Goal: Information Seeking & Learning: Find specific fact

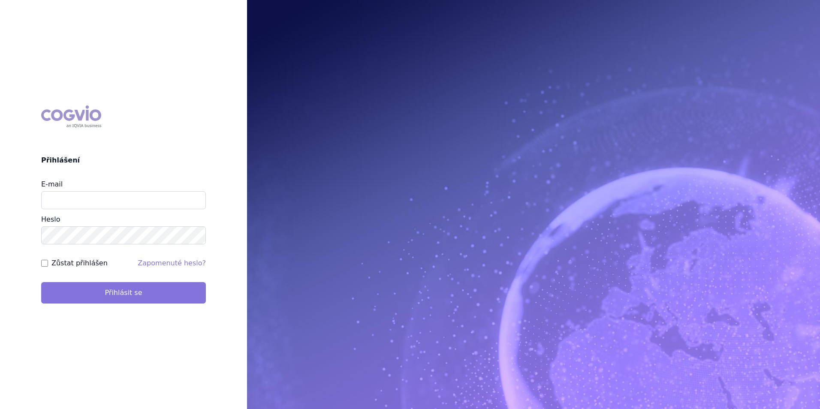
type input "[EMAIL_ADDRESS][DOMAIN_NAME]"
click at [101, 294] on button "Přihlásit se" at bounding box center [123, 292] width 165 height 21
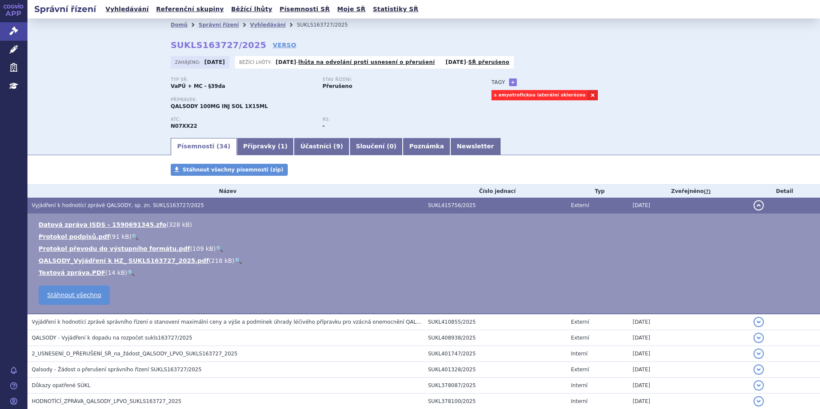
click at [235, 262] on link "🔍" at bounding box center [238, 260] width 7 height 7
click at [255, 25] on link "Vyhledávání" at bounding box center [268, 25] width 36 height 6
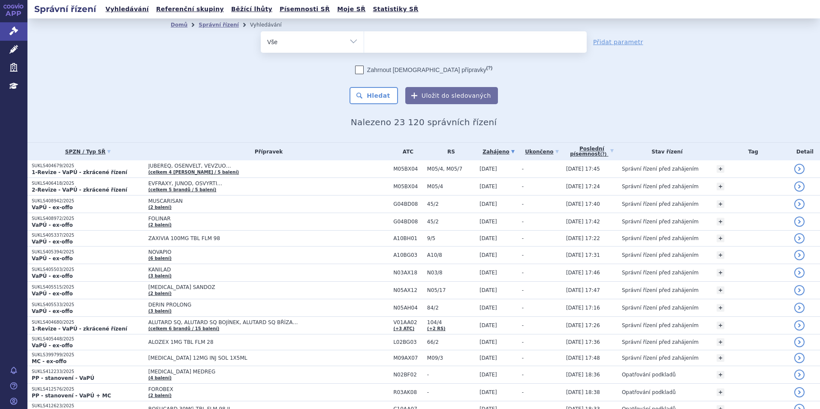
click at [413, 45] on ul at bounding box center [475, 40] width 223 height 18
click at [364, 45] on select at bounding box center [364, 41] width 0 height 21
type input "wi"
type input "win"
type input "winre"
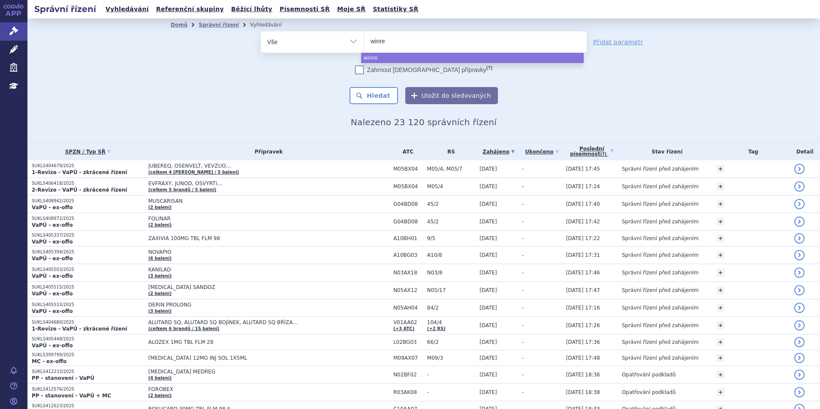
type input "winrew"
type input "winrewa"
type input "winrew"
type input "winre"
type input "winrev"
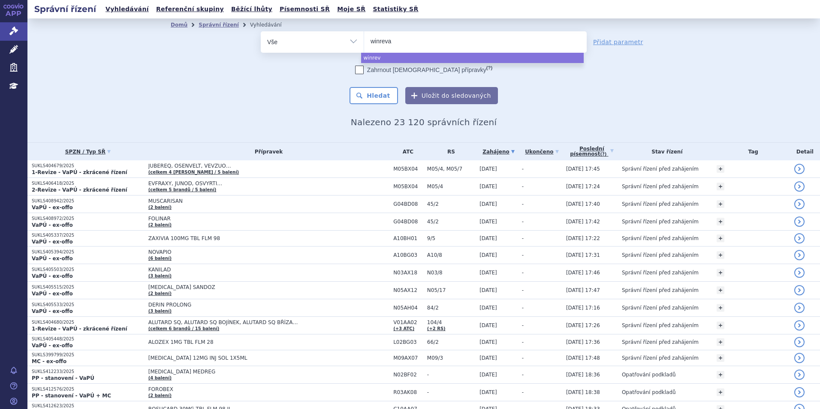
type input "winrevai"
type input "winrevair"
select select "winrevair"
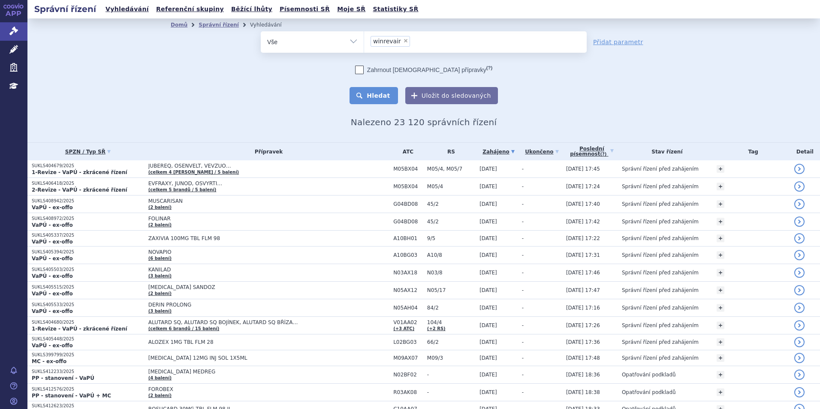
click at [382, 92] on button "Hledat" at bounding box center [374, 95] width 48 height 17
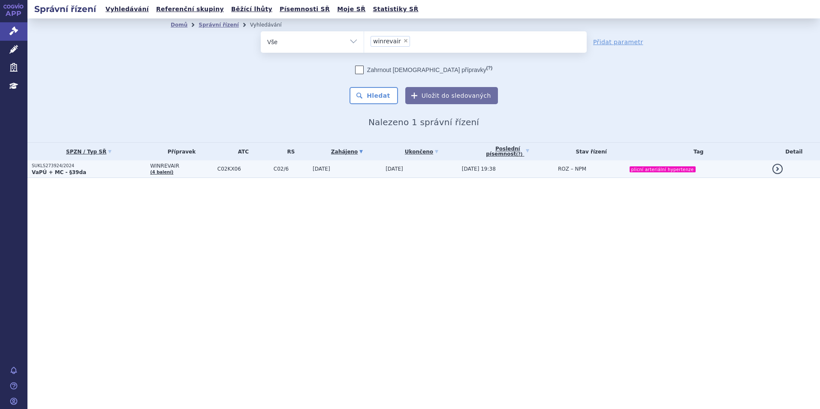
click at [127, 170] on p "VaPÚ + MC - §39da" at bounding box center [89, 172] width 114 height 7
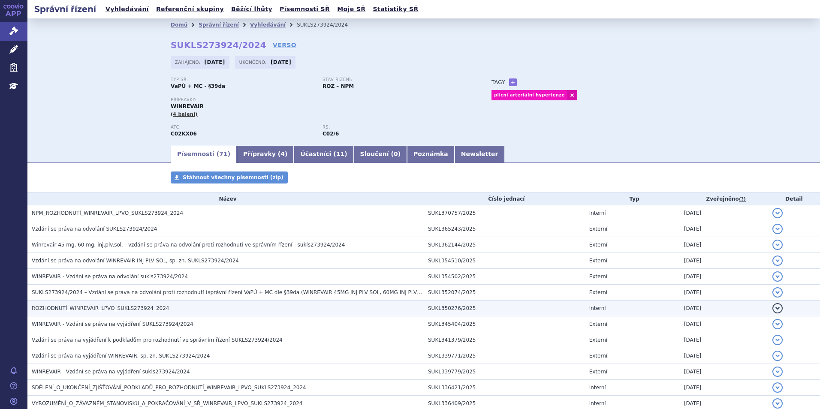
drag, startPoint x: 118, startPoint y: 308, endPoint x: 122, endPoint y: 309, distance: 4.6
click at [118, 308] on span "ROZHODNUTÍ_WINREVAIR_LPVO_SUKLS273924_2024" at bounding box center [100, 308] width 137 height 6
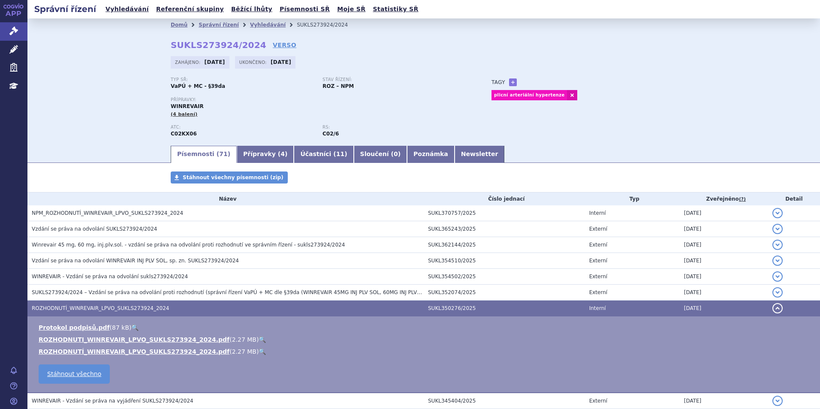
click at [259, 336] on link "🔍" at bounding box center [262, 339] width 7 height 7
click at [255, 24] on link "Vyhledávání" at bounding box center [268, 25] width 36 height 6
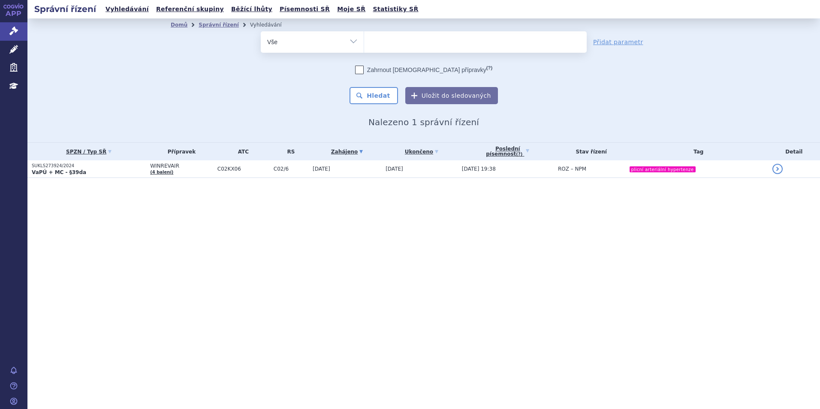
select select
click at [401, 41] on ul at bounding box center [475, 40] width 223 height 18
click at [364, 41] on select "winrevair" at bounding box center [364, 41] width 0 height 21
type input "tr"
type input "t"
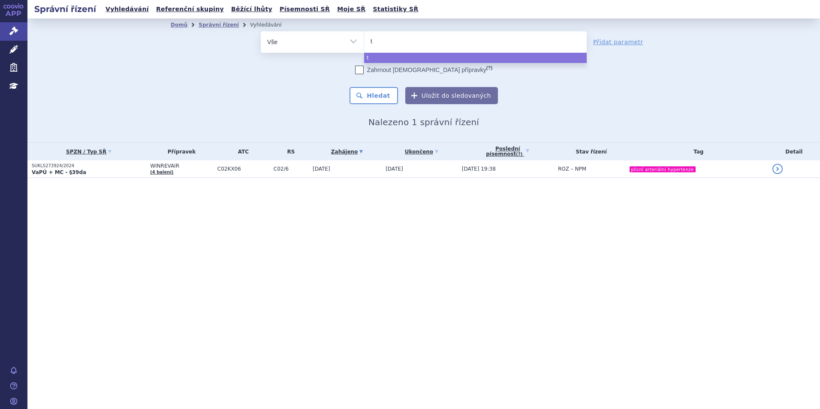
type input "ta"
type input "tal"
type input "talv"
type input "talve"
type input "talvey"
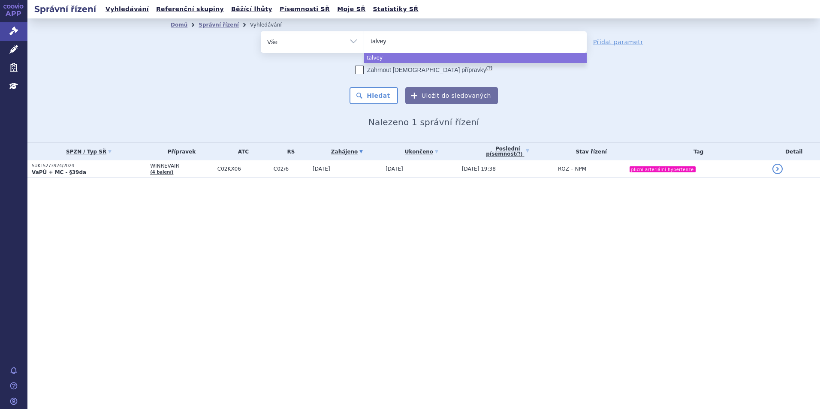
select select "talvey"
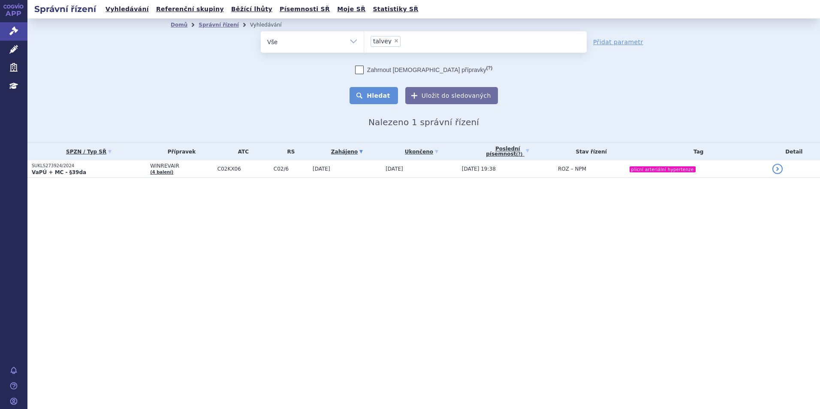
click at [388, 102] on button "Hledat" at bounding box center [374, 95] width 48 height 17
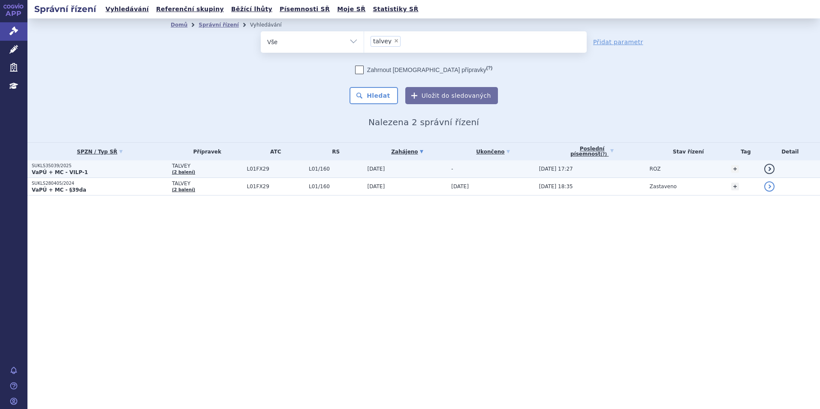
click at [274, 164] on td "L01FX29" at bounding box center [274, 169] width 62 height 18
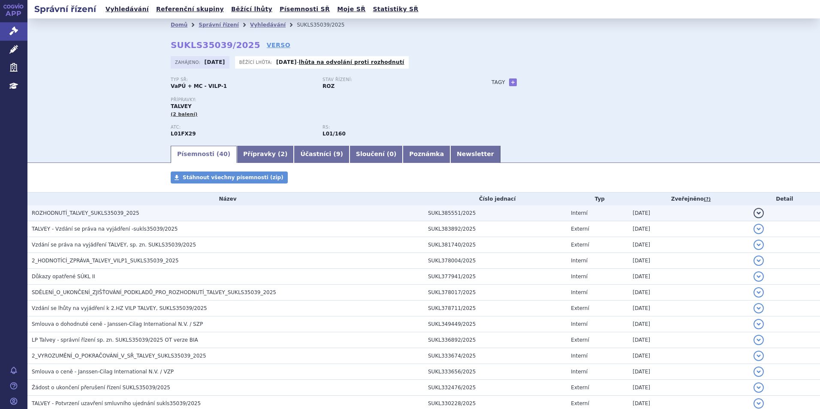
click at [354, 213] on h3 "ROZHODNUTÍ_TALVEY_SUKLS35039_2025" at bounding box center [228, 213] width 392 height 9
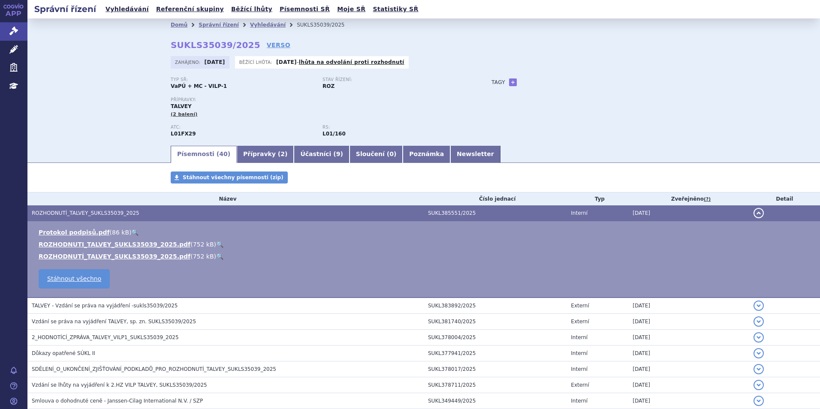
click at [216, 245] on link "🔍" at bounding box center [219, 244] width 7 height 7
click at [250, 22] on link "Vyhledávání" at bounding box center [268, 25] width 36 height 6
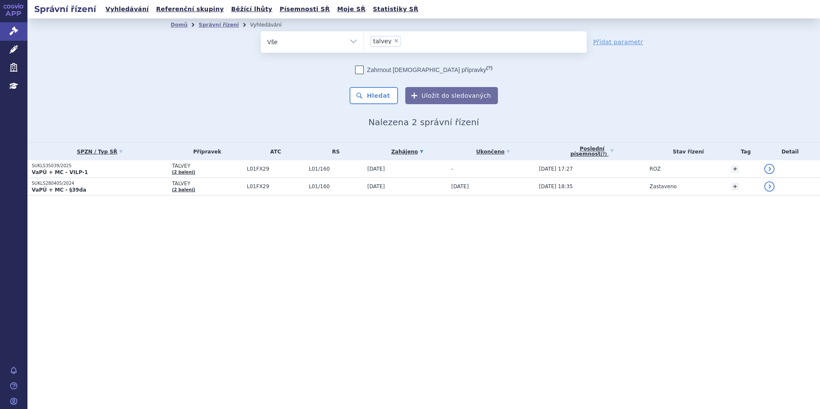
click at [394, 42] on span "×" at bounding box center [396, 40] width 5 height 5
click at [364, 42] on select "talvey" at bounding box center [364, 41] width 0 height 21
select select
type input "qi"
type input "qinl"
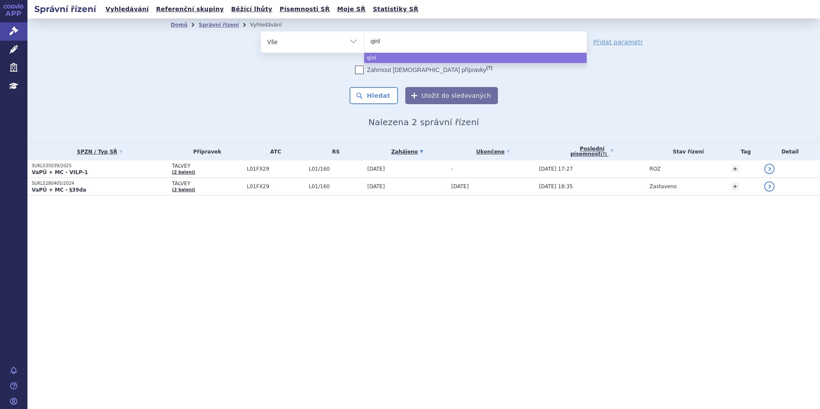
type input "qinlo"
type input "qinlock"
select select "qinlock"
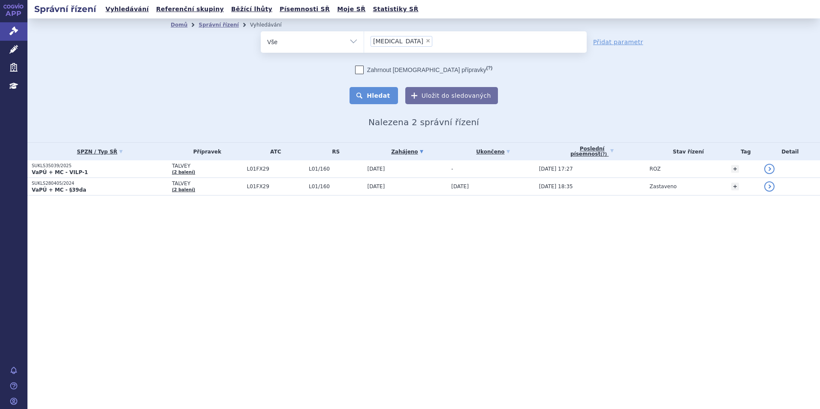
click at [393, 94] on button "Hledat" at bounding box center [374, 95] width 48 height 17
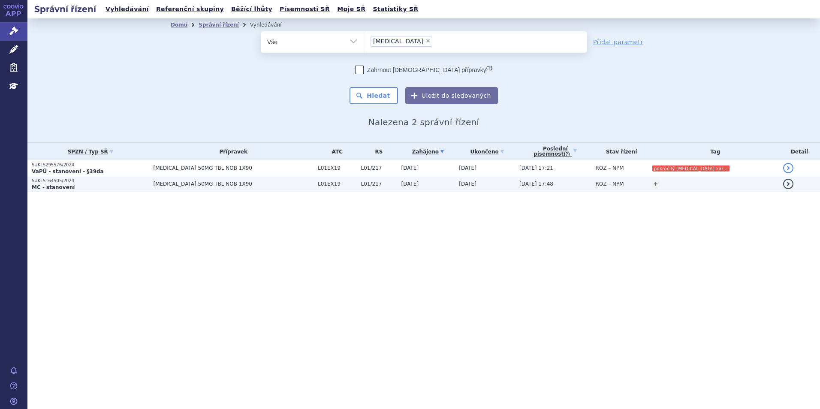
click at [112, 178] on p "SUKLS164505/2024" at bounding box center [90, 181] width 117 height 6
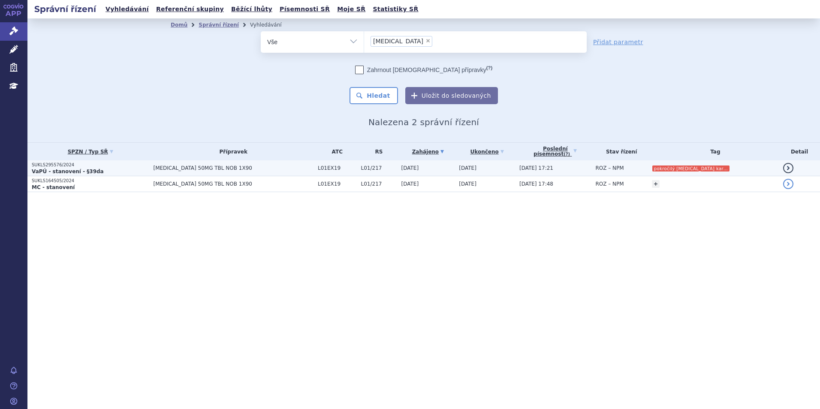
click at [111, 170] on p "VaPÚ - stanovení - §39da" at bounding box center [90, 171] width 117 height 7
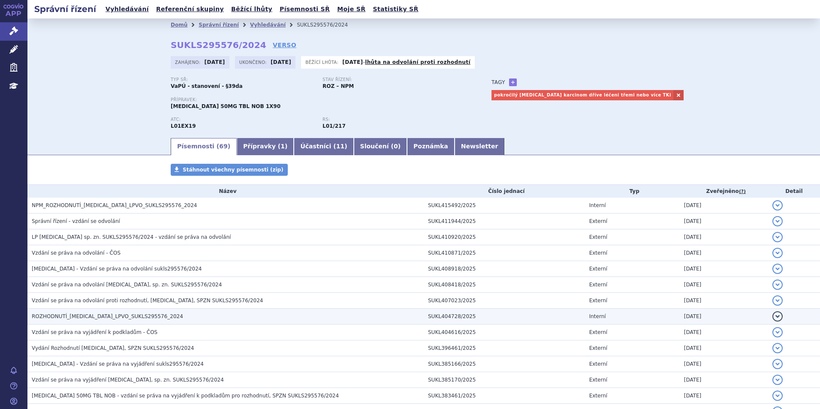
click at [108, 311] on td "ROZHODNUTÍ_QINLOCK_LPVO_SUKLS295576_2024" at bounding box center [225, 317] width 396 height 16
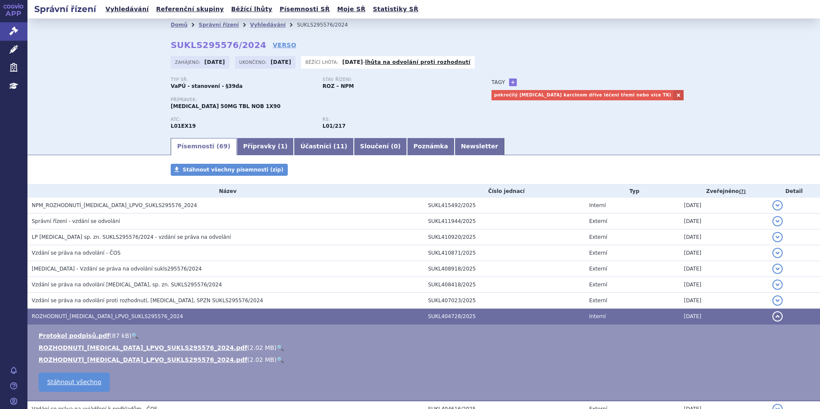
click at [277, 348] on link "🔍" at bounding box center [280, 347] width 7 height 7
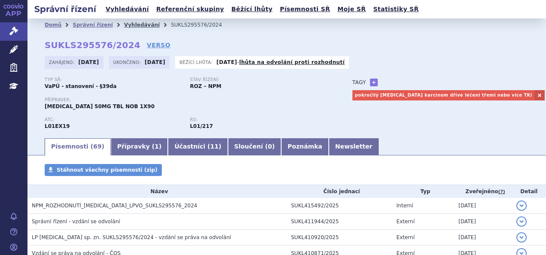
drag, startPoint x: 0, startPoint y: 0, endPoint x: 125, endPoint y: 25, distance: 127.3
click at [125, 25] on link "Vyhledávání" at bounding box center [142, 25] width 36 height 6
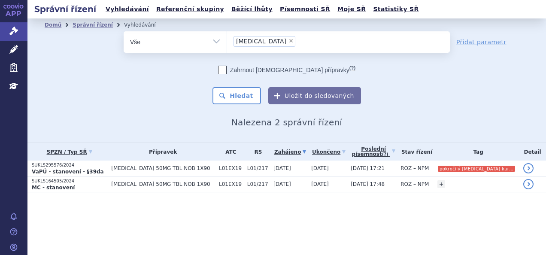
click at [288, 43] on span "×" at bounding box center [290, 40] width 5 height 5
click at [227, 43] on select "qinlock" at bounding box center [226, 41] width 0 height 21
select select
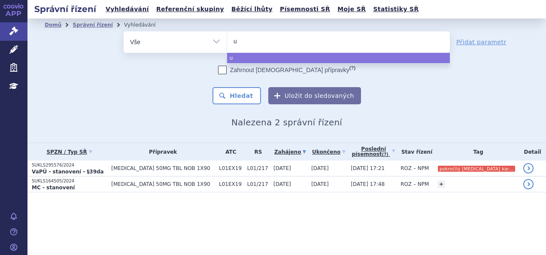
type input "up"
type input "upl"
type input "upli"
type input "upliz"
type input "uplizn"
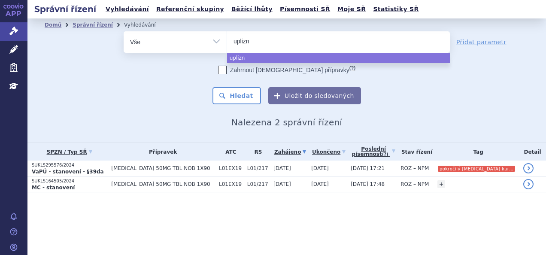
type input "uplizna"
select select "uplizna"
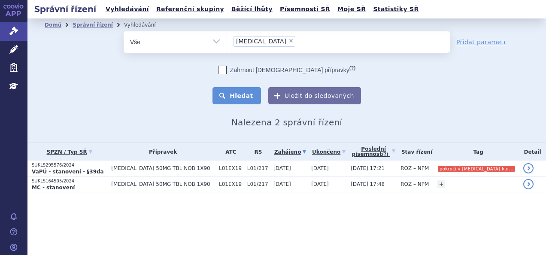
click at [231, 100] on button "Hledat" at bounding box center [236, 95] width 48 height 17
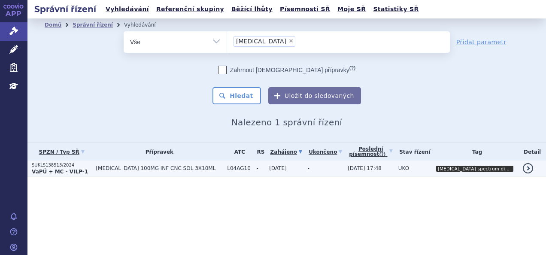
click at [143, 169] on span "[MEDICAL_DATA] 100MG INF CNC SOL 3X10ML" at bounding box center [159, 168] width 127 height 6
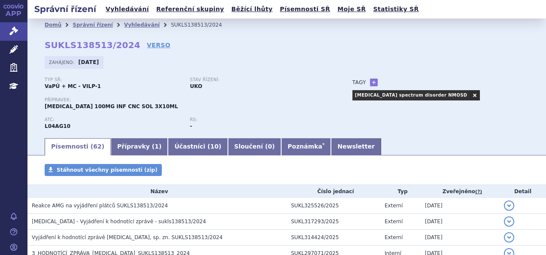
scroll to position [44, 0]
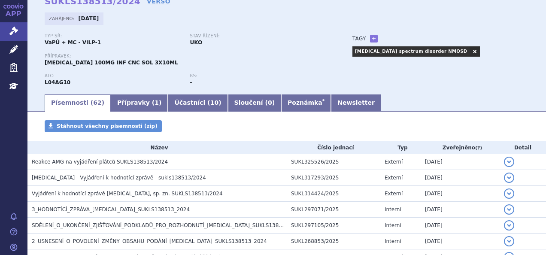
click at [204, 167] on td "Reakce AMG na vyjádření plátců SUKLS138513/2024" at bounding box center [156, 162] width 259 height 16
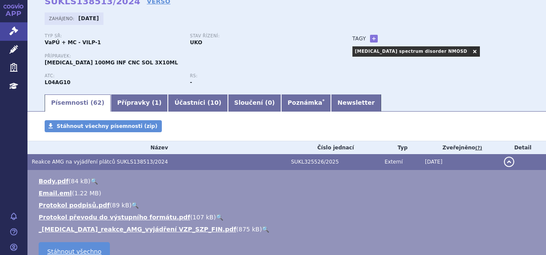
click at [204, 167] on td "Reakce AMG na vyjádření plátců SUKLS138513/2024" at bounding box center [156, 162] width 259 height 16
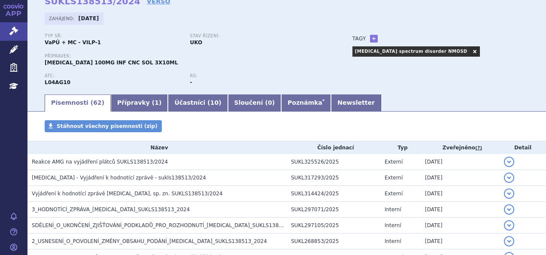
click at [414, 108] on ul "Písemnosti ( 62 ) Přípravky ( 1 ) Účastníci ( 10 ) Sloučení ( 0 ) Poznámka * Ne…" at bounding box center [287, 103] width 484 height 18
click at [440, 60] on div "Typ SŘ: VaPÚ + MC - VILP-1 Stav řízení: UKO Přípravek: UPLIZNA 100MG INF CNC SO…" at bounding box center [287, 63] width 484 height 60
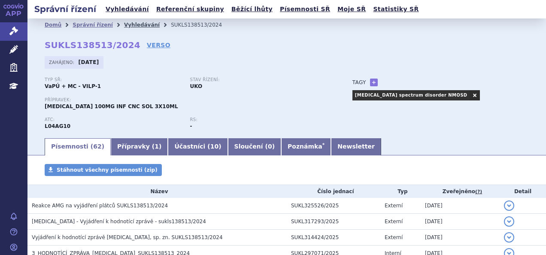
click at [132, 24] on link "Vyhledávání" at bounding box center [142, 25] width 36 height 6
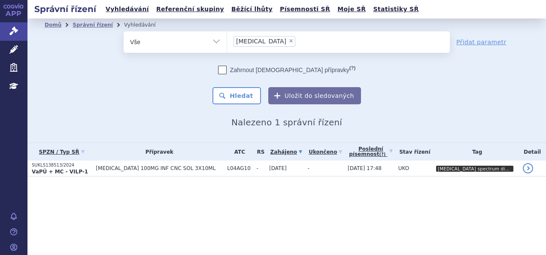
click at [288, 39] on span "×" at bounding box center [290, 40] width 5 height 5
click at [227, 39] on select "uplizna" at bounding box center [226, 41] width 0 height 21
select select
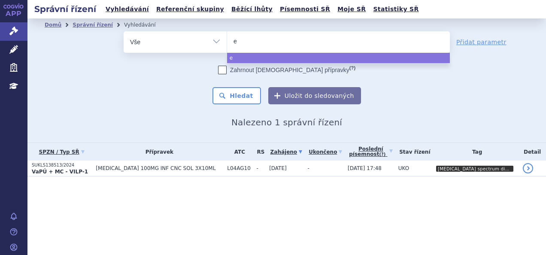
type input "ev"
type input "evr"
type input "evrys"
type input "evrysd"
type input "evrysdi"
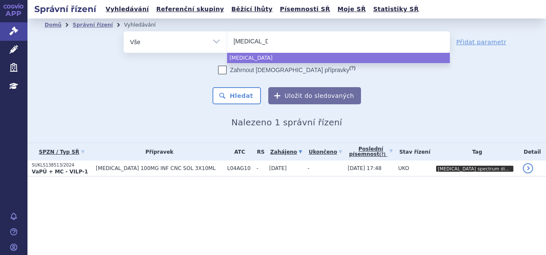
select select "evrysdi"
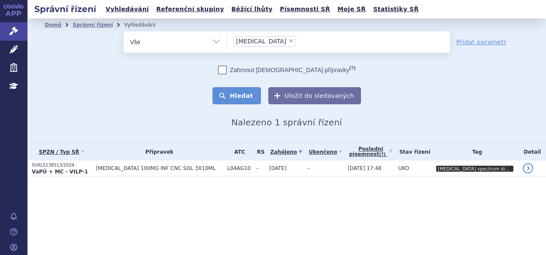
click at [242, 96] on button "Hledat" at bounding box center [236, 95] width 48 height 17
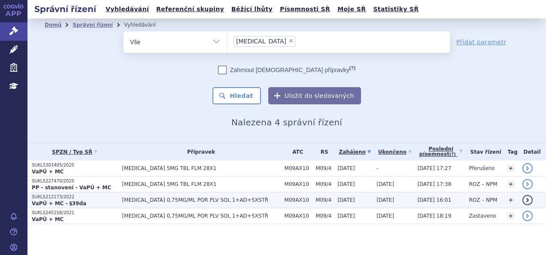
click at [111, 194] on p "SUKLS212173/2022" at bounding box center [75, 197] width 86 height 6
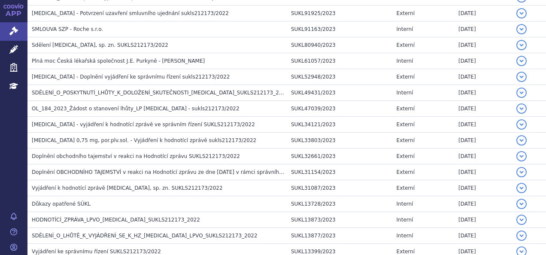
scroll to position [571, 0]
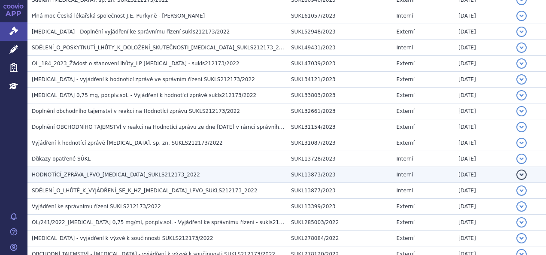
click at [107, 172] on span "HODNOTÍCÍ_ZPRÁVA_LPVO_[MEDICAL_DATA]_SUKLS212173_2022" at bounding box center [116, 175] width 168 height 6
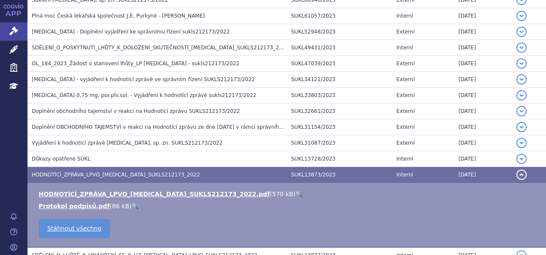
click at [295, 190] on link "🔍" at bounding box center [298, 193] width 7 height 7
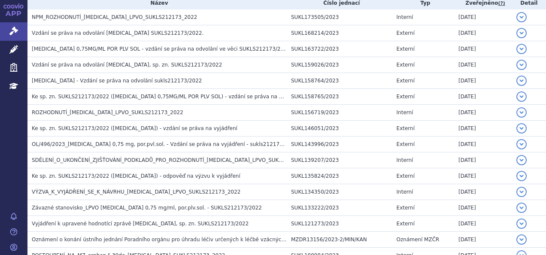
scroll to position [120, 0]
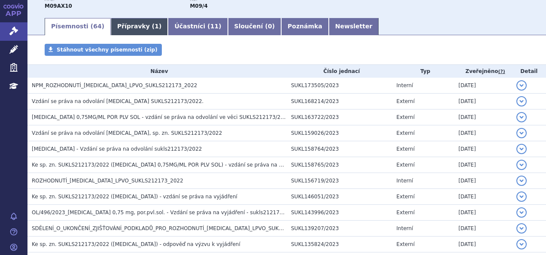
click at [123, 27] on link "Přípravky ( 1 )" at bounding box center [139, 26] width 57 height 17
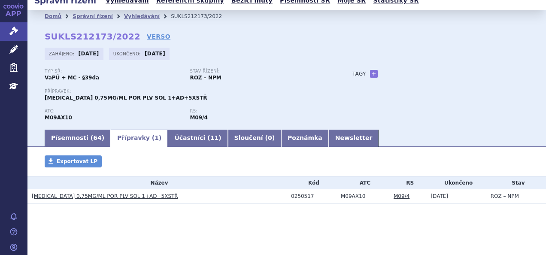
scroll to position [9, 0]
click at [100, 200] on h3 "[MEDICAL_DATA] 0,75MG/ML POR PLV SOL 1+AD+5XSTŘ" at bounding box center [159, 196] width 255 height 9
click at [93, 197] on link "[MEDICAL_DATA] 0,75MG/ML POR PLV SOL 1+AD+5XSTŘ" at bounding box center [105, 196] width 146 height 6
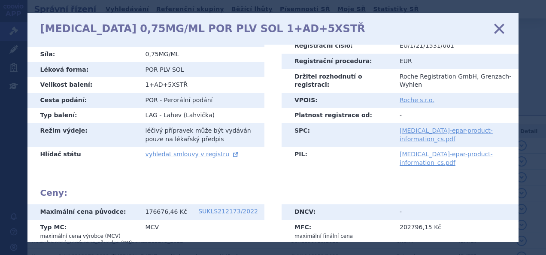
scroll to position [64, 0]
click at [500, 29] on icon at bounding box center [499, 28] width 18 height 18
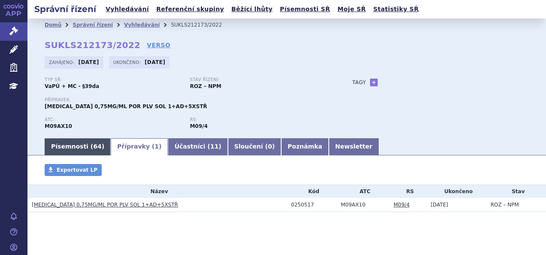
drag, startPoint x: 0, startPoint y: 0, endPoint x: 72, endPoint y: 151, distance: 166.9
click at [72, 151] on link "Písemnosti ( 64 )" at bounding box center [78, 146] width 66 height 17
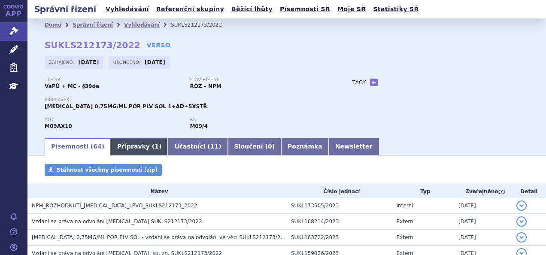
click at [111, 148] on link "Přípravky ( 1 )" at bounding box center [139, 146] width 57 height 17
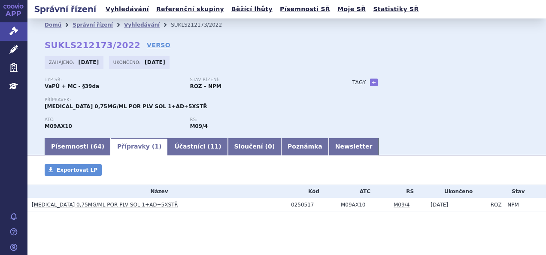
click at [102, 208] on link "[MEDICAL_DATA] 0,75MG/ML POR PLV SOL 1+AD+5XSTŘ" at bounding box center [105, 205] width 146 height 6
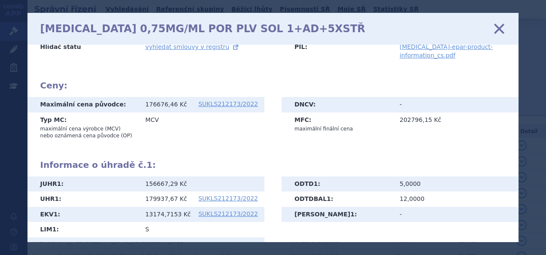
scroll to position [172, 0]
click at [516, 30] on div "[MEDICAL_DATA] 0,75MG/ML POR PLV SOL 1+AD+5XSTŘ zavřít" at bounding box center [272, 29] width 491 height 32
click at [496, 30] on icon at bounding box center [499, 28] width 18 height 18
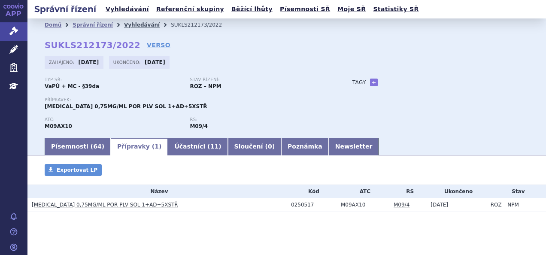
click at [129, 27] on link "Vyhledávání" at bounding box center [142, 25] width 36 height 6
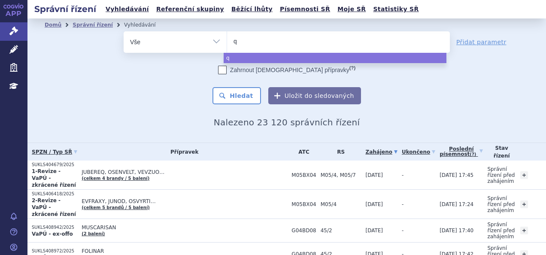
type input "qa"
type input "qals"
type input "qalsod"
type input "qalsody"
select select "qalsody"
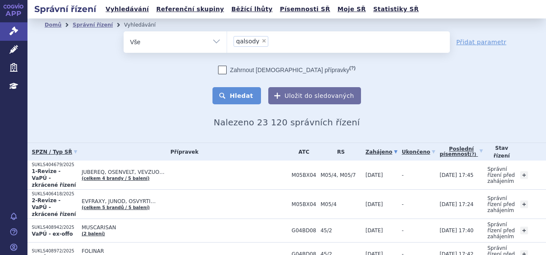
click at [224, 100] on button "Hledat" at bounding box center [236, 95] width 48 height 17
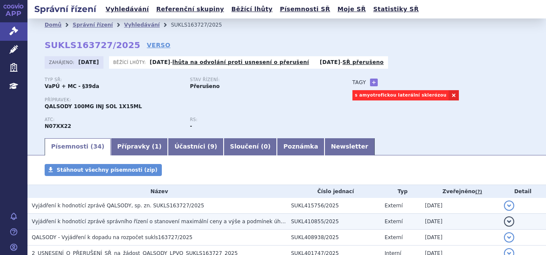
scroll to position [79, 0]
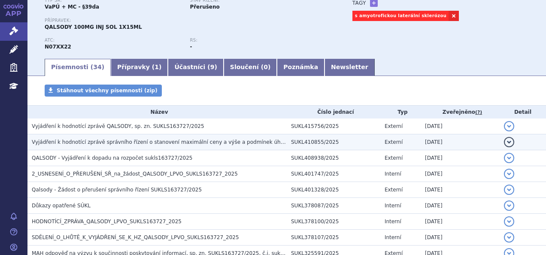
click at [165, 139] on span "Vyjádření k hodnotící zprávě správního řízení o stanovení maximální ceny a výše…" at bounding box center [267, 142] width 471 height 6
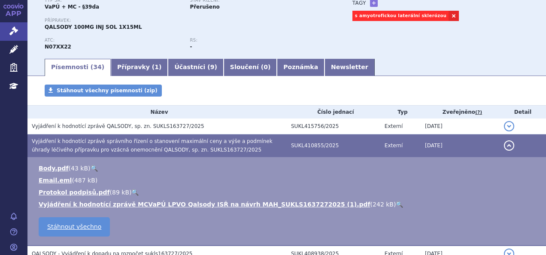
click at [395, 204] on link "🔍" at bounding box center [398, 204] width 7 height 7
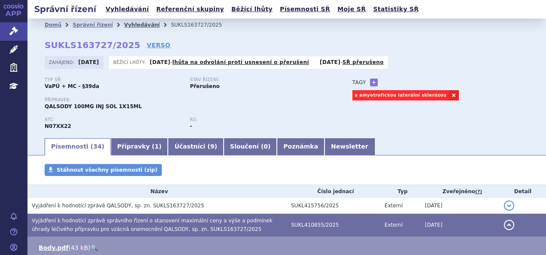
click at [135, 24] on link "Vyhledávání" at bounding box center [142, 25] width 36 height 6
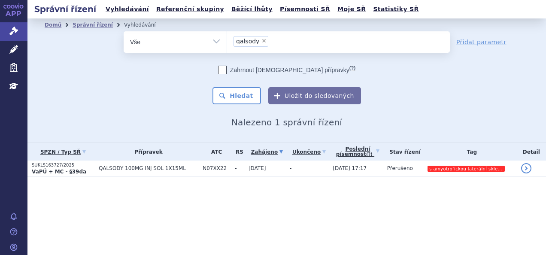
click at [262, 41] on span "×" at bounding box center [263, 40] width 5 height 5
click at [227, 41] on select "qalsody" at bounding box center [226, 41] width 0 height 21
select select
type input "mo"
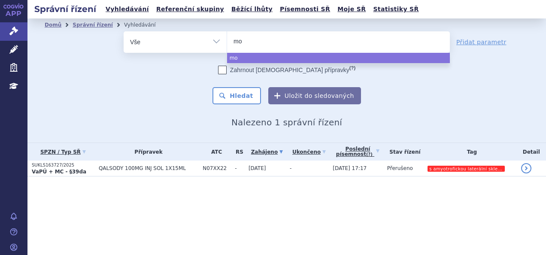
type input "mou"
type input "mounj"
type input "mounja"
type input "mounjar"
type input "mounjaro"
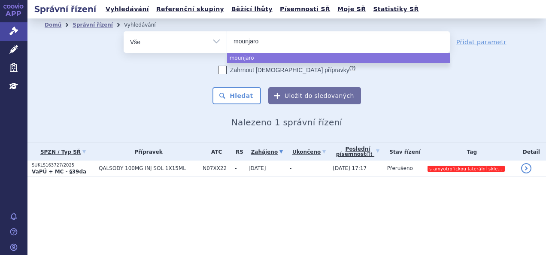
select select "mounjaro"
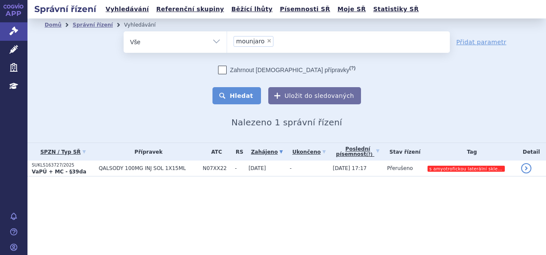
click at [238, 99] on button "Hledat" at bounding box center [236, 95] width 48 height 17
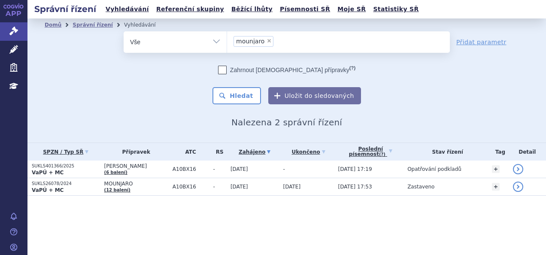
click at [97, 169] on p "VaPÚ + MC" at bounding box center [66, 172] width 68 height 7
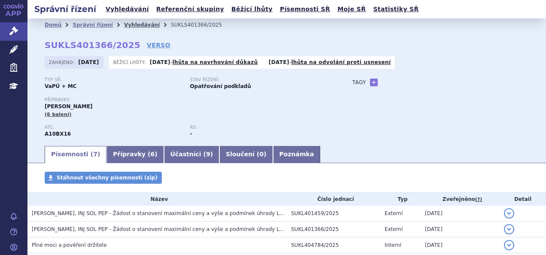
click at [130, 23] on link "Vyhledávání" at bounding box center [142, 25] width 36 height 6
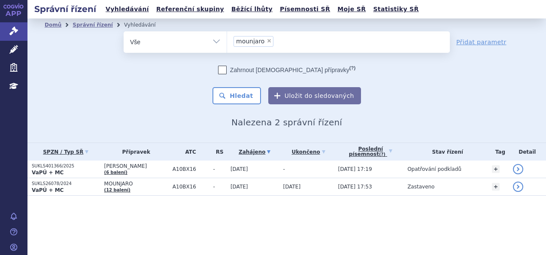
click at [266, 42] on span "×" at bounding box center [268, 40] width 5 height 5
click at [227, 42] on select "mounjaro" at bounding box center [226, 41] width 0 height 21
select select
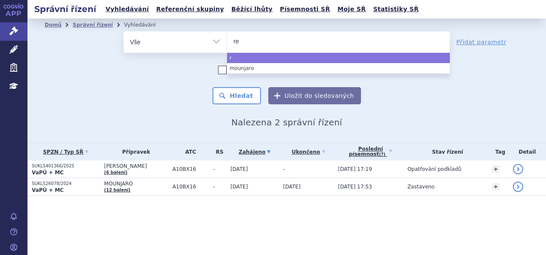
type input "ret"
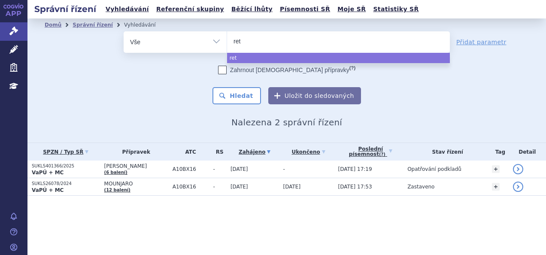
type input "rets"
type input "retse"
type input "retsev"
type input "retsevm"
type input "retsevmo"
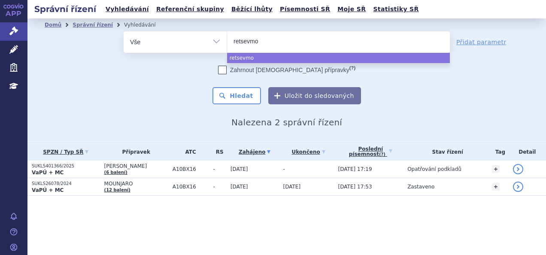
select select "retsevmo"
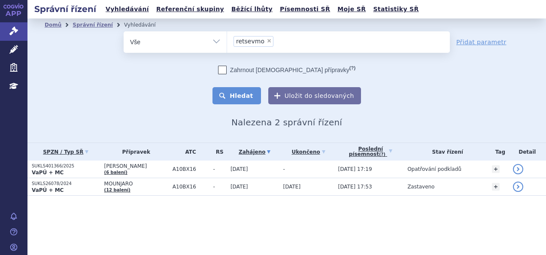
click at [227, 97] on button "Hledat" at bounding box center [236, 95] width 48 height 17
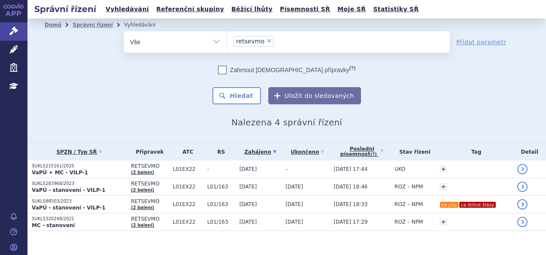
click at [227, 97] on button "Hledat" at bounding box center [236, 95] width 48 height 17
click at [236, 94] on button "Hledat" at bounding box center [236, 95] width 48 height 17
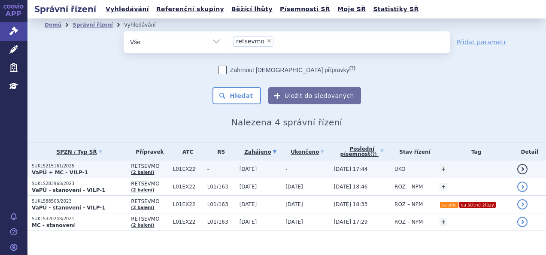
click at [214, 172] on span "-" at bounding box center [221, 169] width 28 height 6
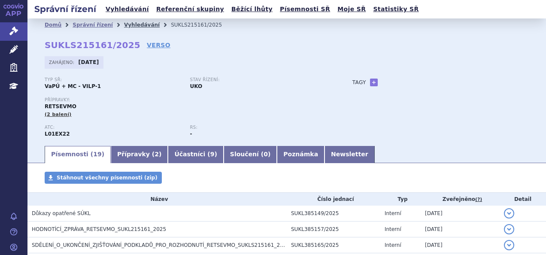
click at [136, 22] on link "Vyhledávání" at bounding box center [142, 25] width 36 height 6
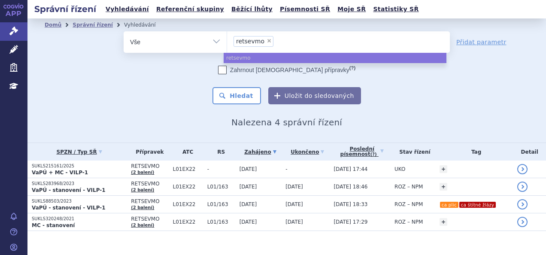
click at [266, 39] on span "×" at bounding box center [268, 40] width 5 height 5
click at [227, 39] on select "retsevmo" at bounding box center [226, 41] width 0 height 21
select select
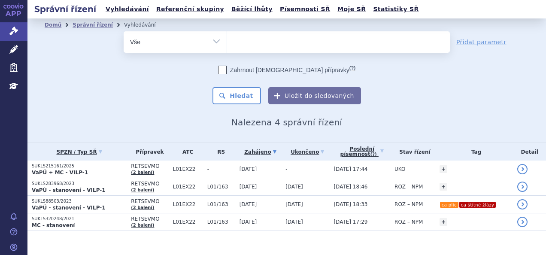
click at [261, 44] on ul at bounding box center [338, 40] width 223 height 18
click at [227, 44] on select "retsevmo" at bounding box center [226, 41] width 0 height 21
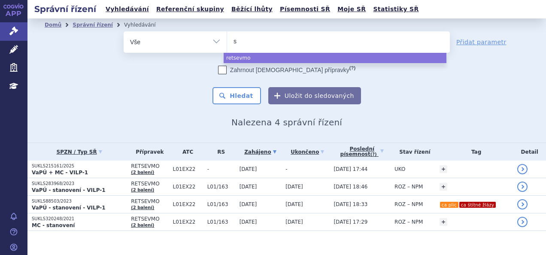
type input "sa"
type input "sar"
type input "sarc"
type input "sarcl"
type input "sarcli"
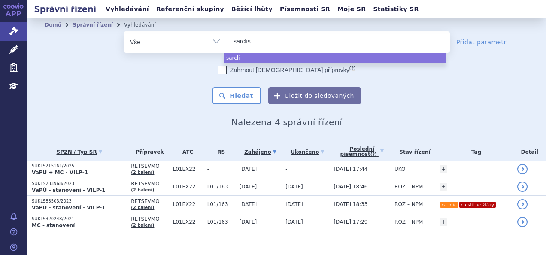
type input "sarclisa"
select select "sarclisa"
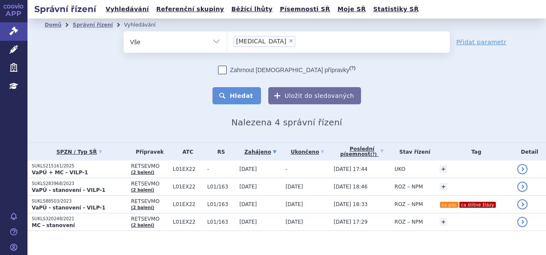
click at [242, 91] on button "Hledat" at bounding box center [236, 95] width 48 height 17
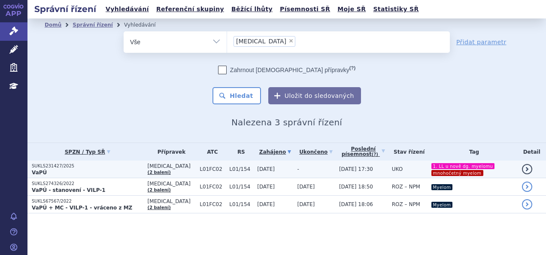
click at [110, 165] on p "SUKLS231427/2025" at bounding box center [88, 166] width 112 height 6
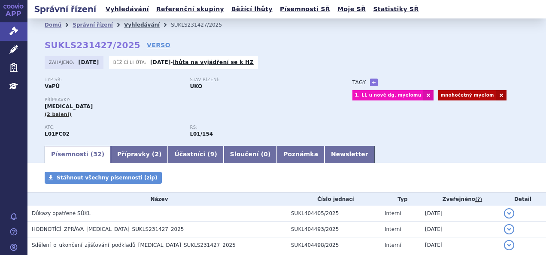
click at [136, 27] on link "Vyhledávání" at bounding box center [142, 25] width 36 height 6
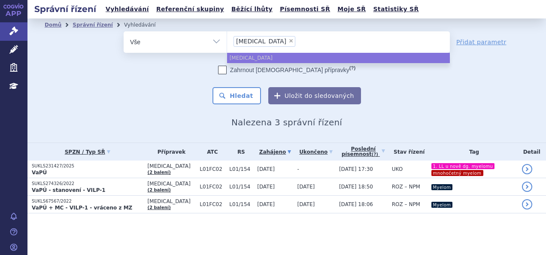
click at [288, 39] on span "×" at bounding box center [290, 40] width 5 height 5
click at [227, 39] on select "sarclisa" at bounding box center [226, 41] width 0 height 21
select select
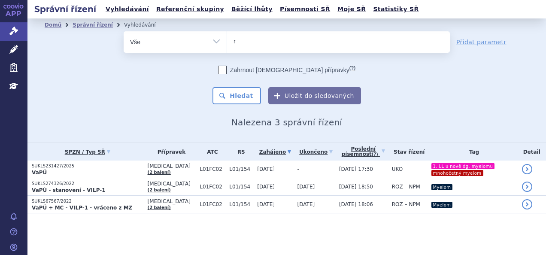
type input "re"
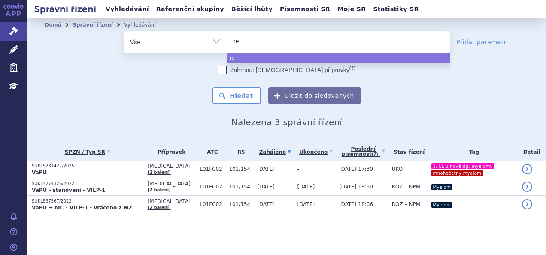
type input "res"
type input "rese"
type input "res"
type input "re"
type input "ret"
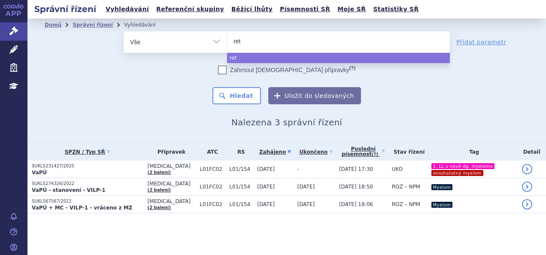
type input "rets"
type input "retse"
type input "retsev"
type input "retsevm"
type input "retsevmo"
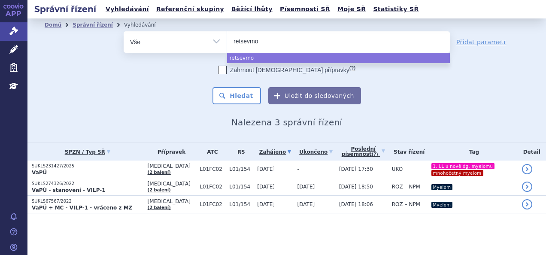
select select "retsevmo"
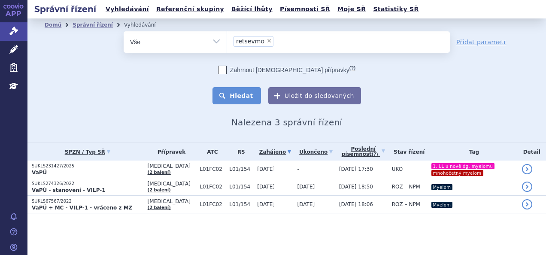
click at [235, 97] on button "Hledat" at bounding box center [236, 95] width 48 height 17
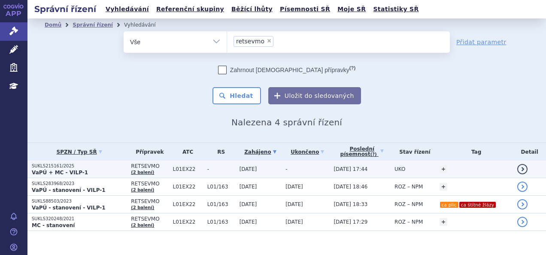
click at [110, 167] on p "SUKLS215161/2025" at bounding box center [79, 166] width 95 height 6
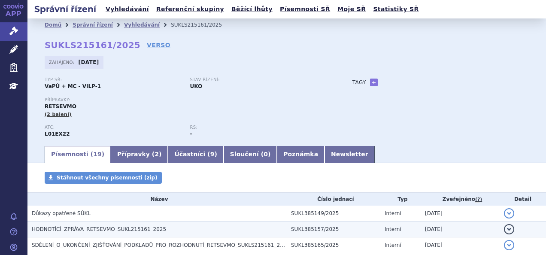
scroll to position [65, 0]
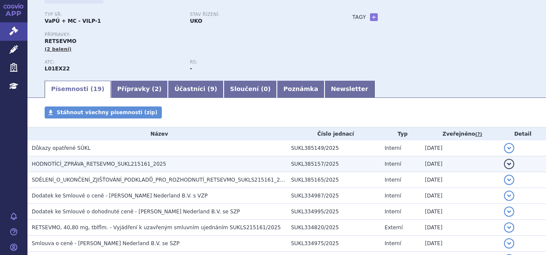
click at [124, 162] on span "HODNOTÍCÍ_ZPRÁVA_RETSEVMO_SUKL215161_2025" at bounding box center [99, 164] width 134 height 6
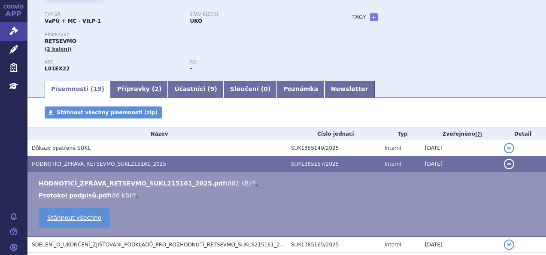
click at [251, 184] on link "🔍" at bounding box center [254, 183] width 7 height 7
